Goal: Find specific page/section: Find specific page/section

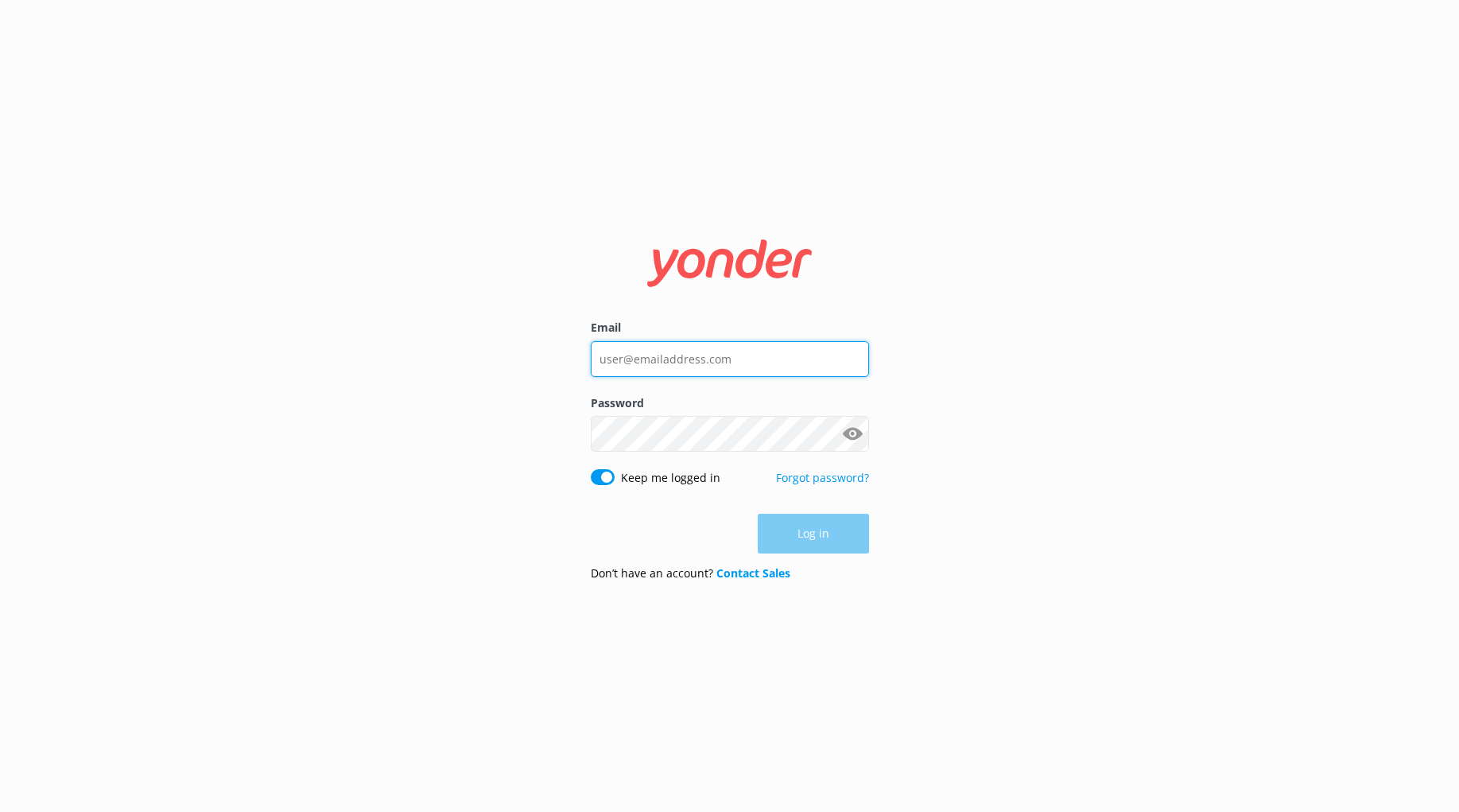
type input "[EMAIL_ADDRESS][DOMAIN_NAME]"
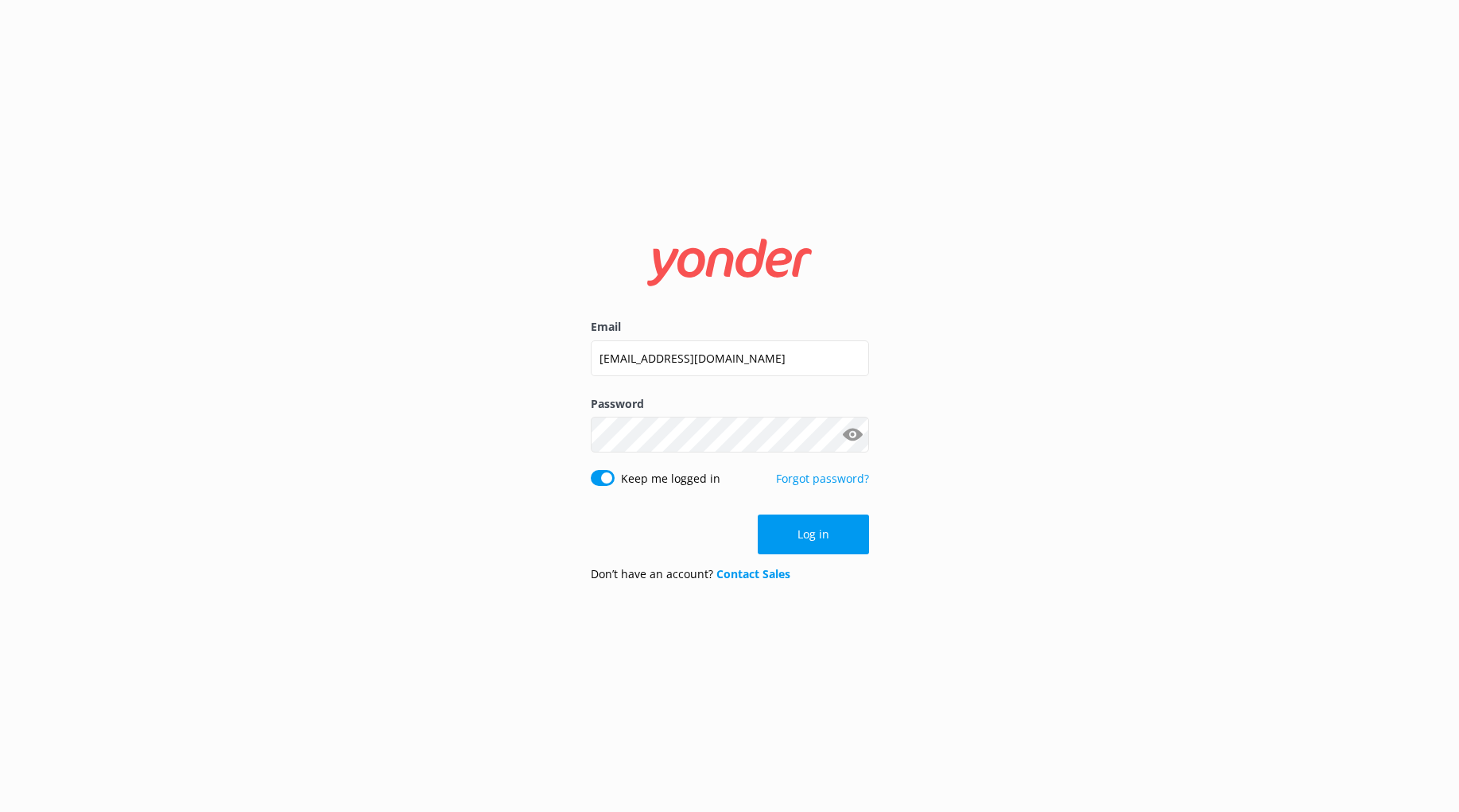
click at [795, 541] on button "Log in" at bounding box center [813, 534] width 111 height 40
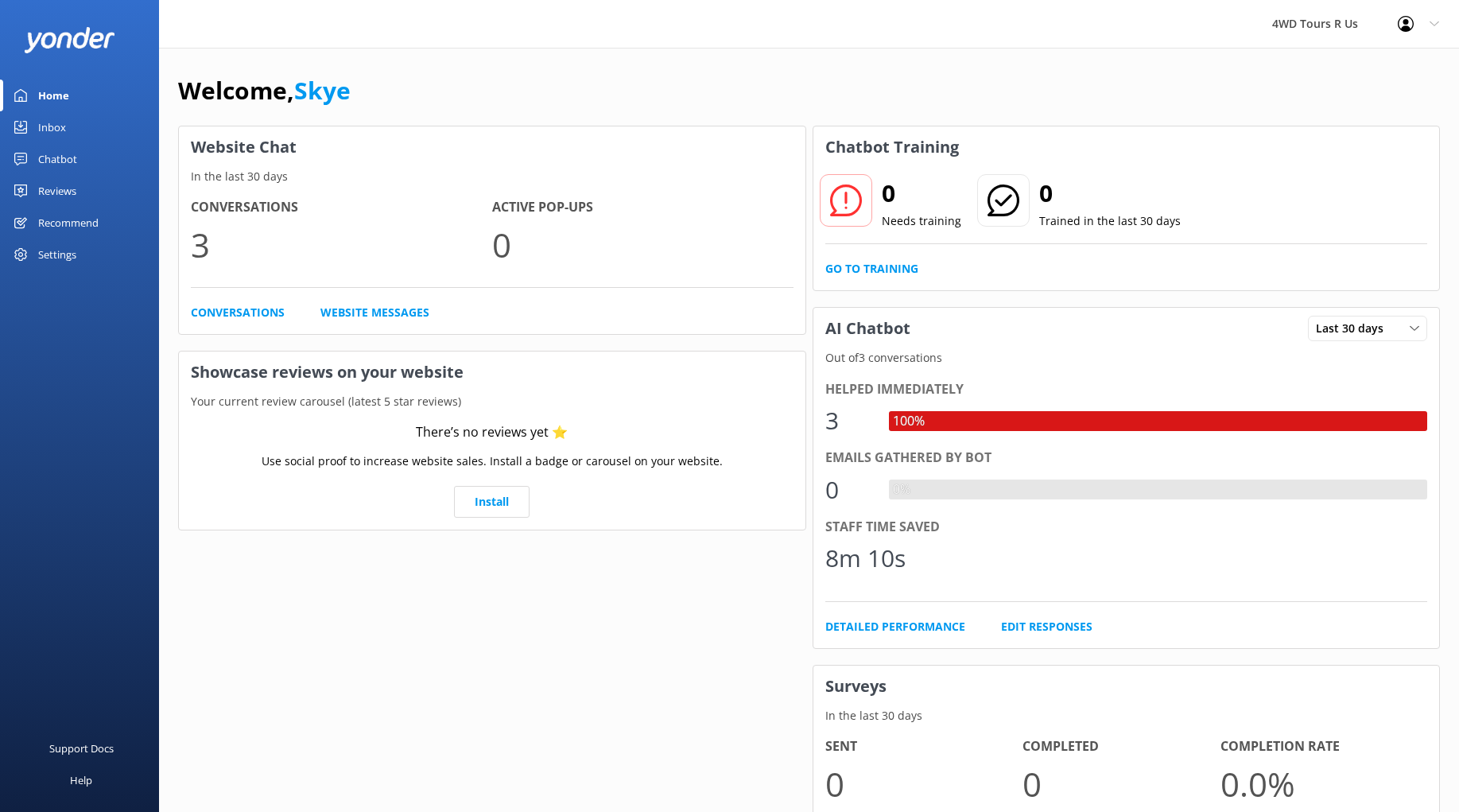
click at [55, 185] on div "Reviews" at bounding box center [56, 190] width 38 height 32
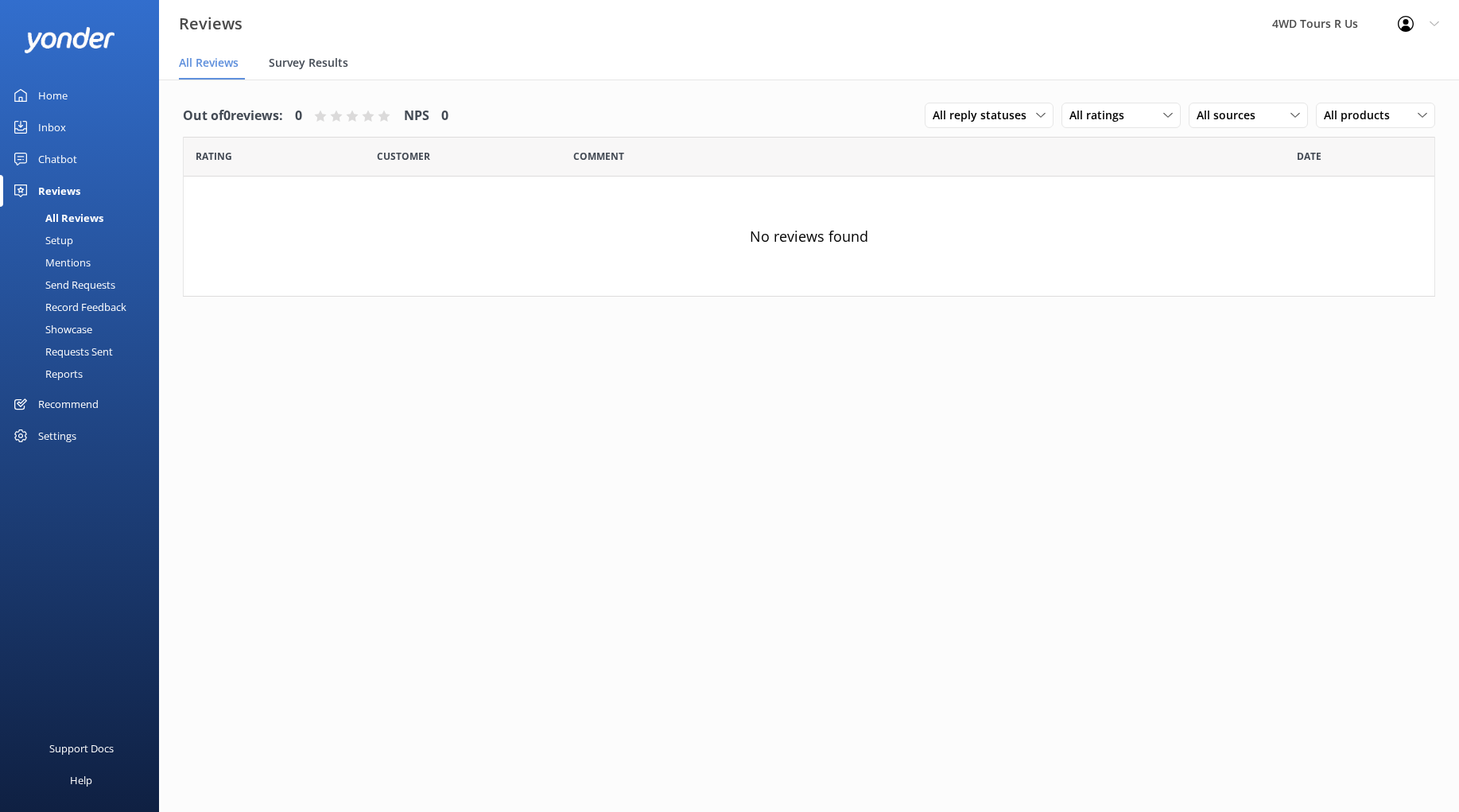
click at [317, 62] on span "Survey Results" at bounding box center [308, 63] width 79 height 16
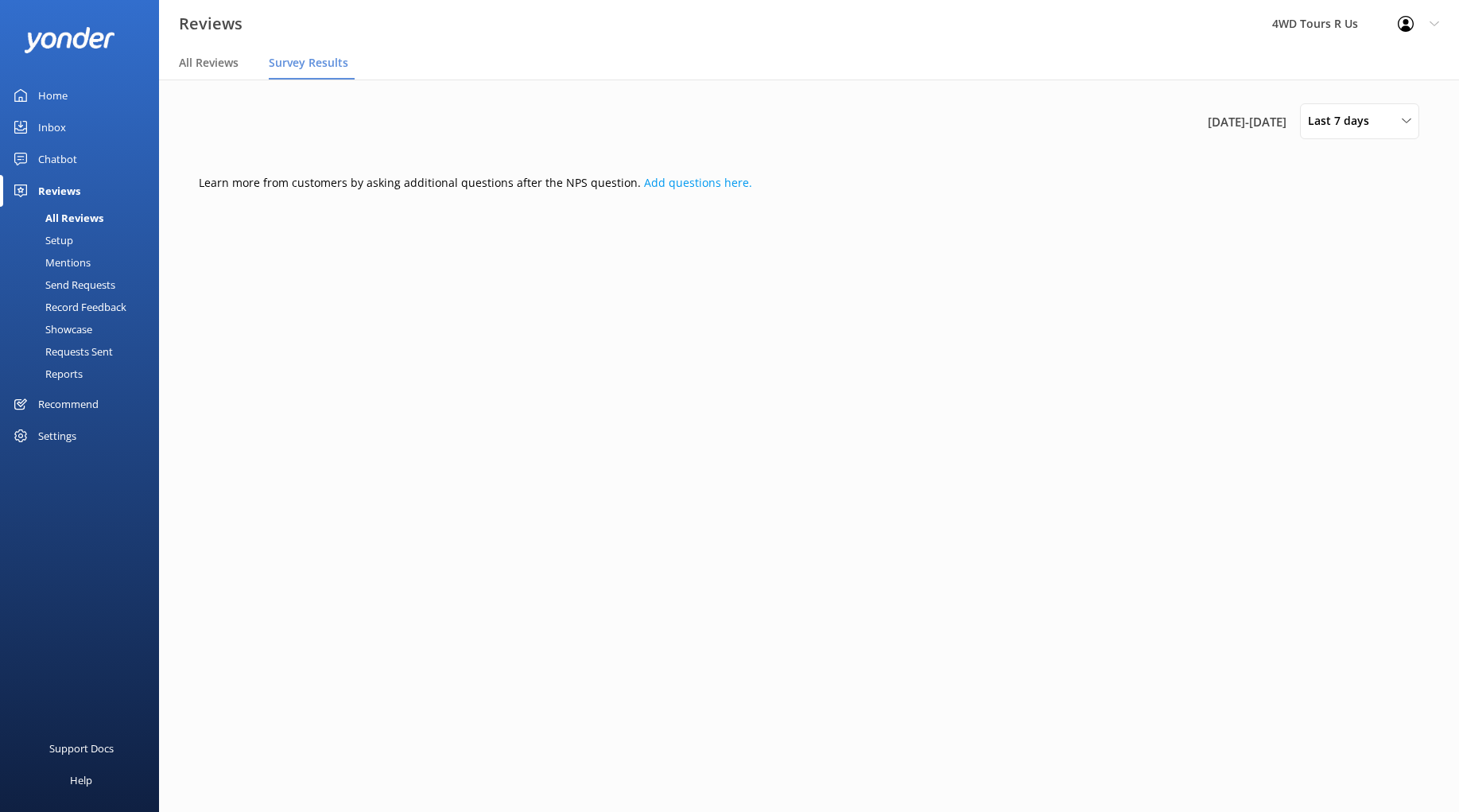
click at [62, 436] on div "Settings" at bounding box center [56, 435] width 38 height 32
